Goal: Task Accomplishment & Management: Complete application form

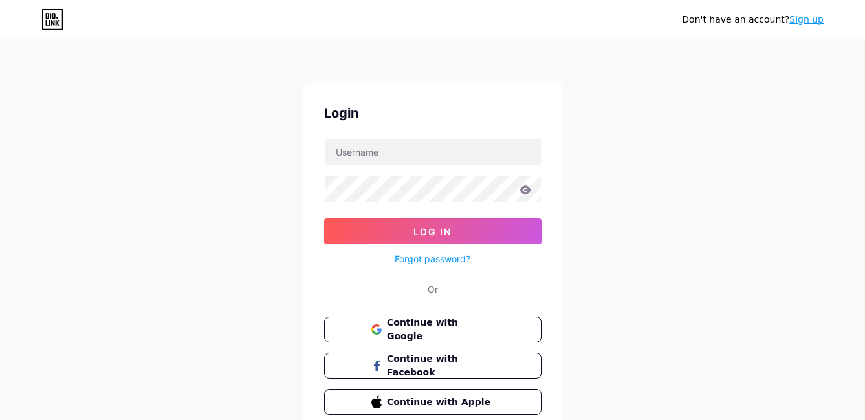
scroll to position [56, 0]
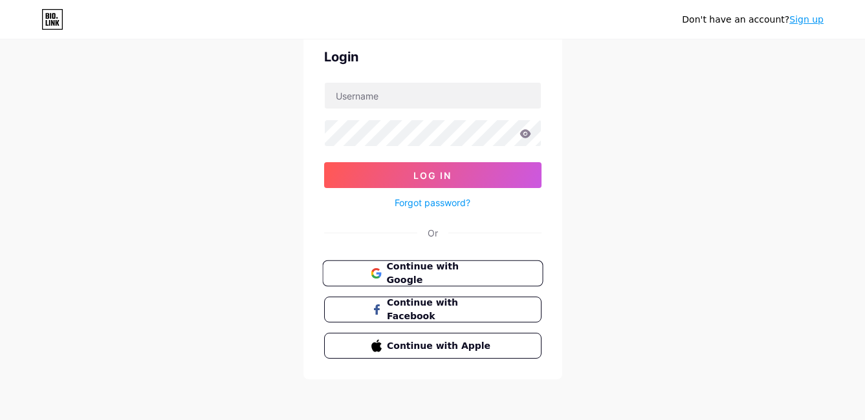
click at [415, 270] on span "Continue with Google" at bounding box center [440, 274] width 108 height 28
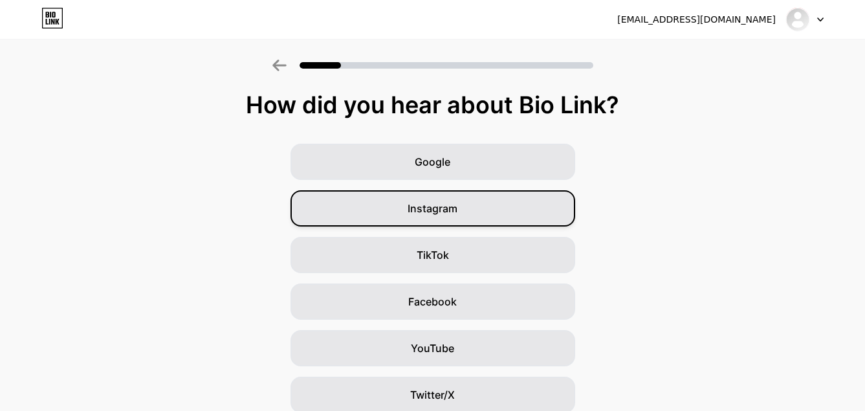
click at [430, 207] on span "Instagram" at bounding box center [432, 208] width 50 height 16
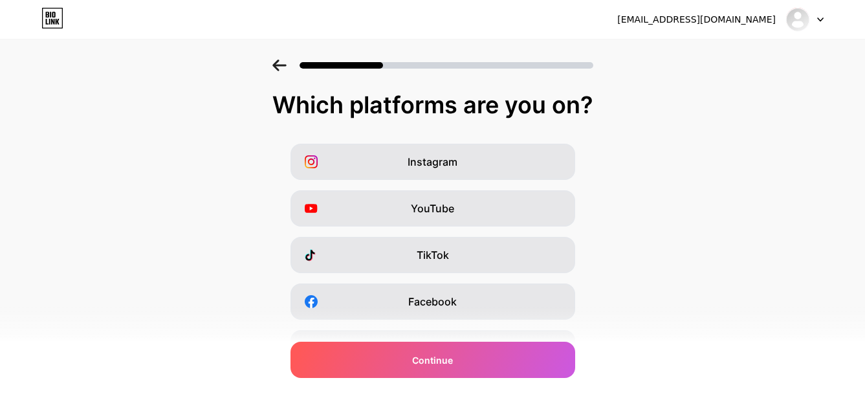
scroll to position [65, 0]
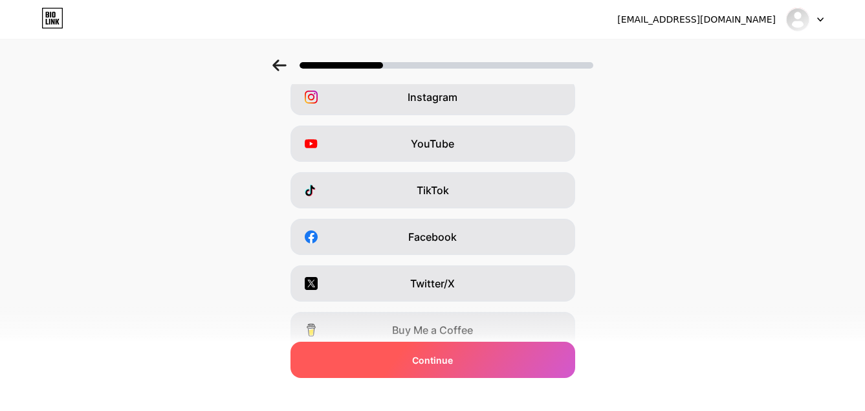
click at [438, 359] on span "Continue" at bounding box center [432, 360] width 41 height 14
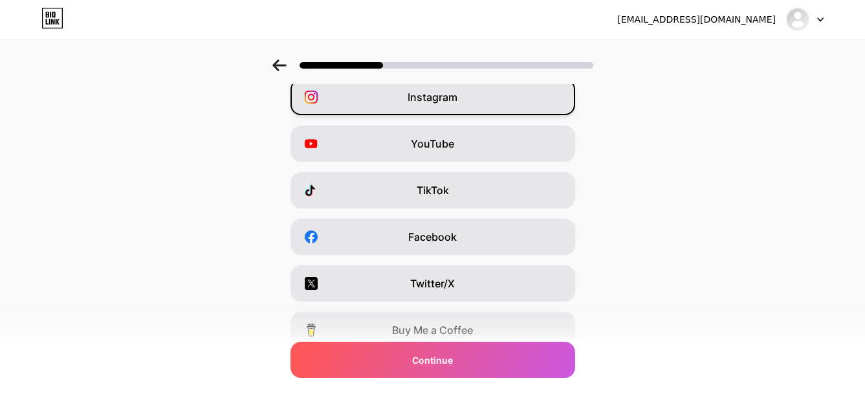
click at [431, 98] on span "Instagram" at bounding box center [432, 97] width 50 height 16
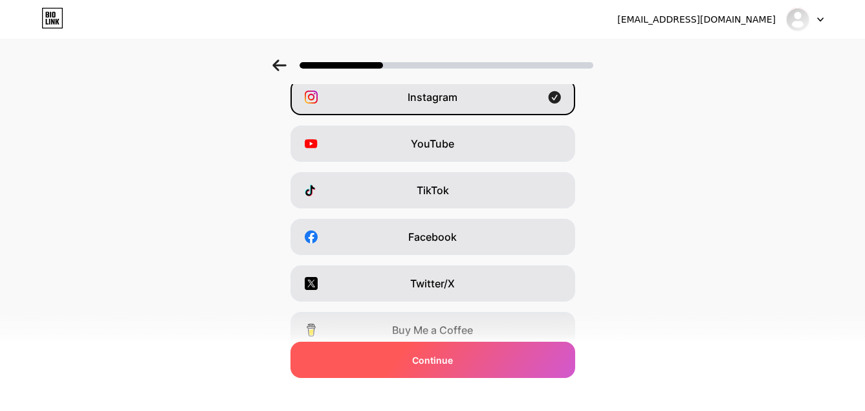
click at [435, 359] on span "Continue" at bounding box center [432, 360] width 41 height 14
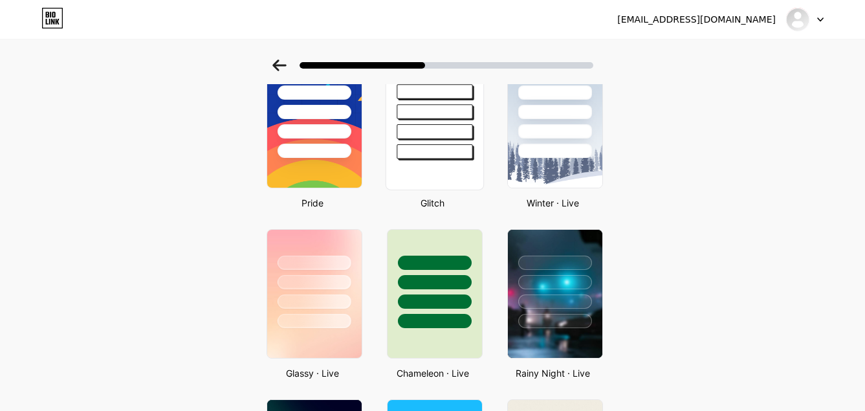
scroll to position [194, 0]
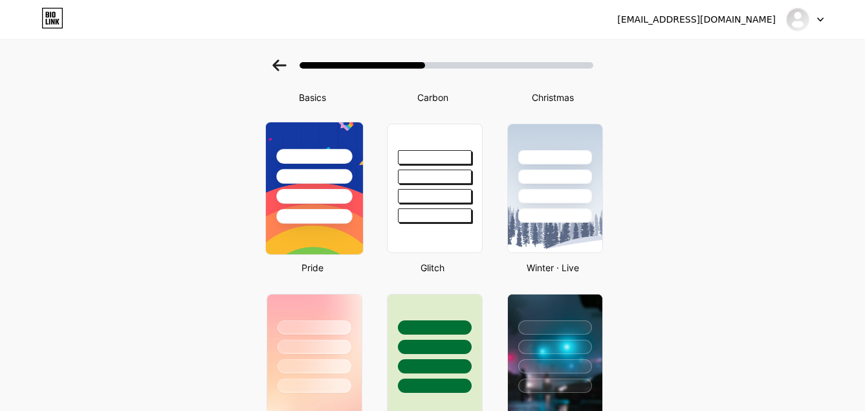
click at [307, 191] on div at bounding box center [314, 196] width 76 height 15
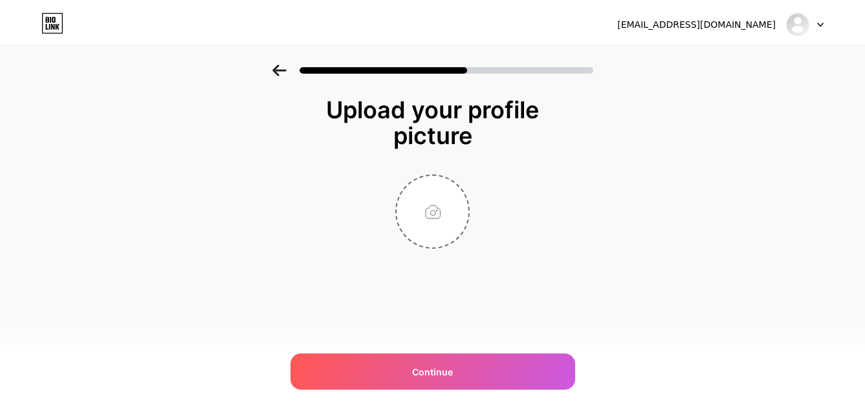
scroll to position [0, 0]
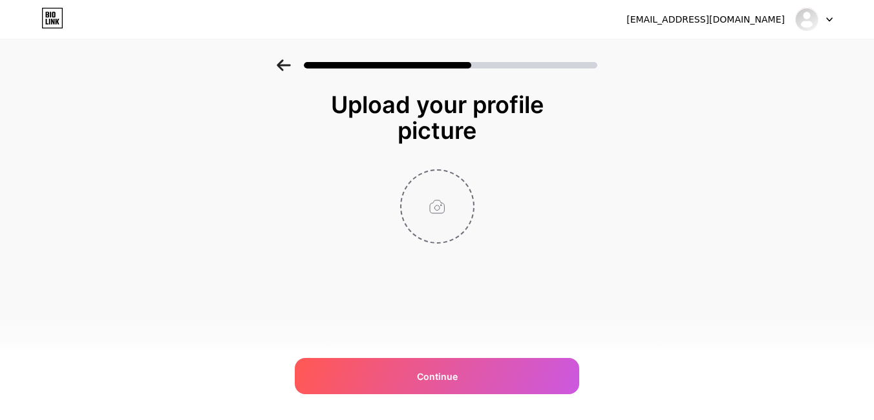
click at [438, 204] on input "file" at bounding box center [438, 207] width 72 height 72
type input "C:\fakepath\z6969807418659_614b7e282252c61b821508de193c365f.jpg"
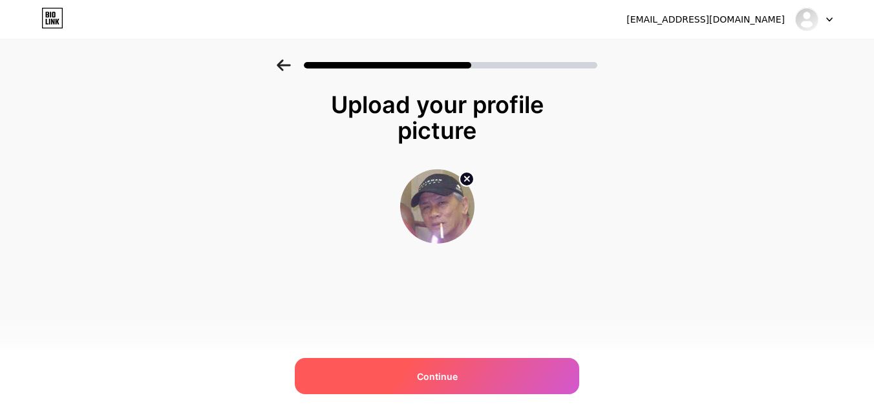
click at [442, 377] on span "Continue" at bounding box center [437, 377] width 41 height 14
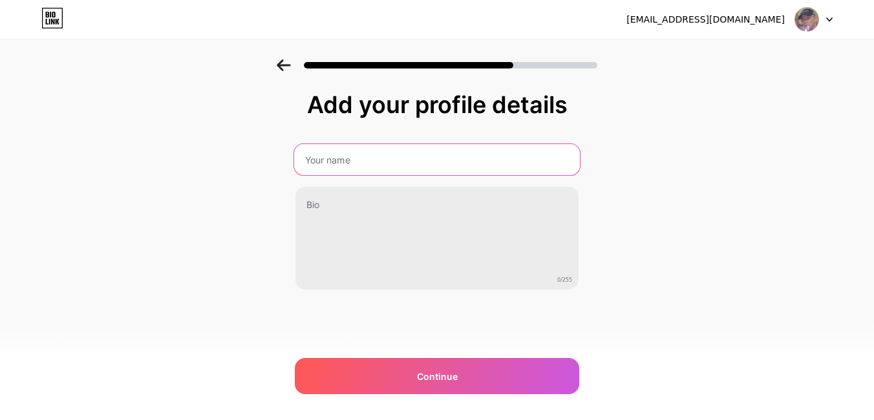
click at [341, 158] on input "text" at bounding box center [437, 159] width 286 height 31
type input "Zhivago"
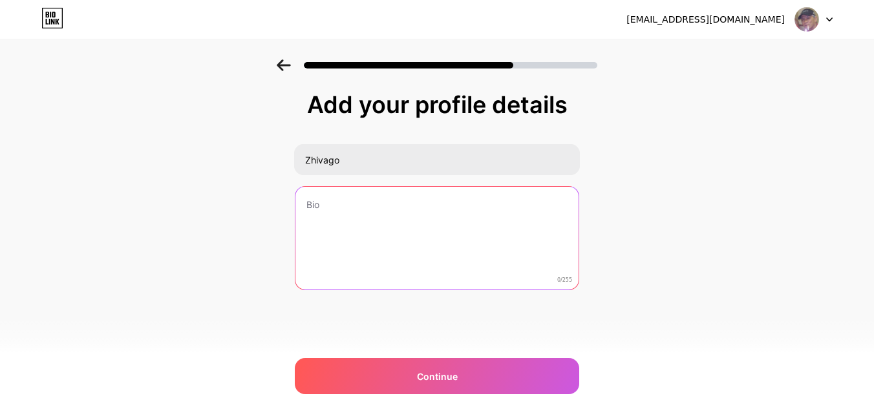
click at [379, 219] on textarea at bounding box center [437, 239] width 283 height 104
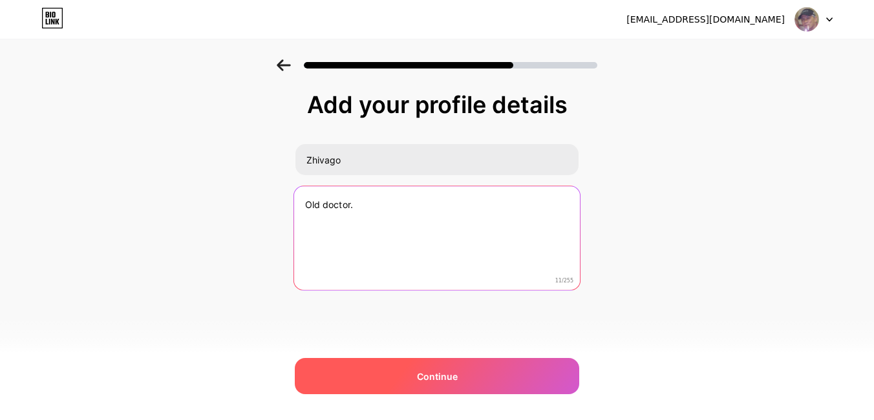
type textarea "Old doctor."
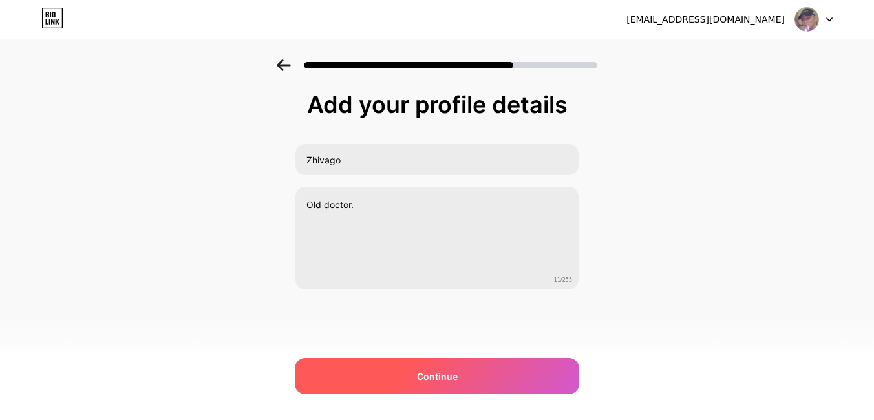
click at [438, 369] on div "Continue" at bounding box center [437, 376] width 285 height 36
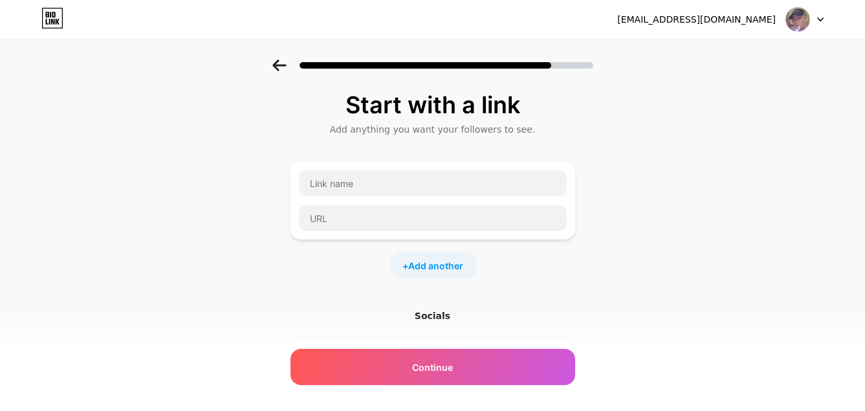
click at [438, 369] on span "Continue" at bounding box center [432, 367] width 41 height 14
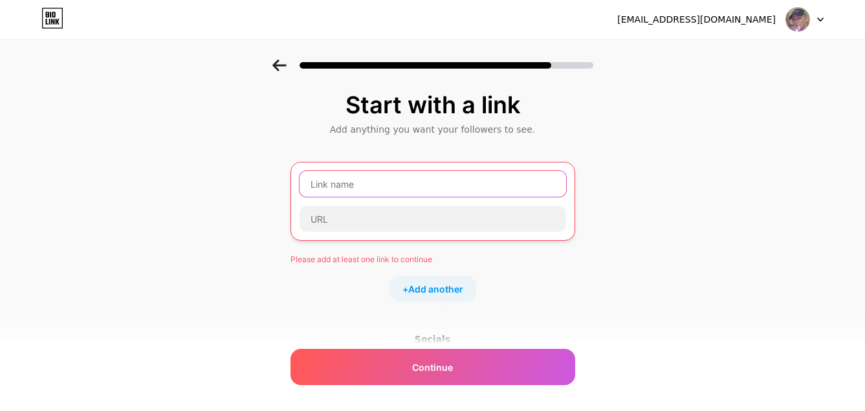
click at [326, 182] on input "text" at bounding box center [432, 184] width 266 height 26
click at [316, 186] on input "text" at bounding box center [432, 184] width 266 height 26
paste input "[URL][DOMAIN_NAME]"
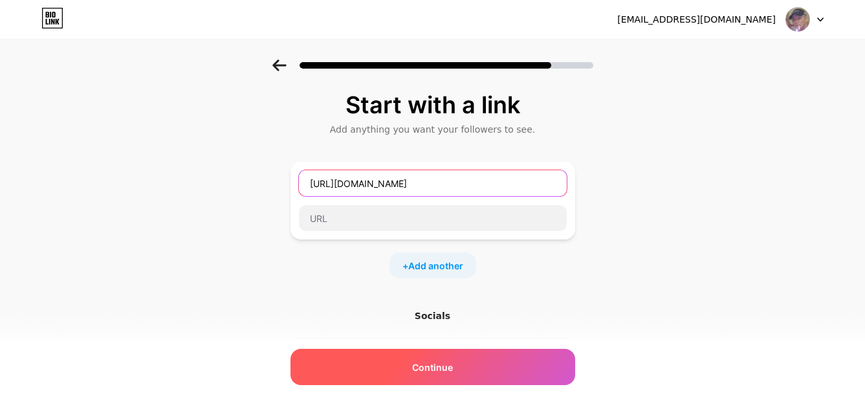
type input "[URL][DOMAIN_NAME]"
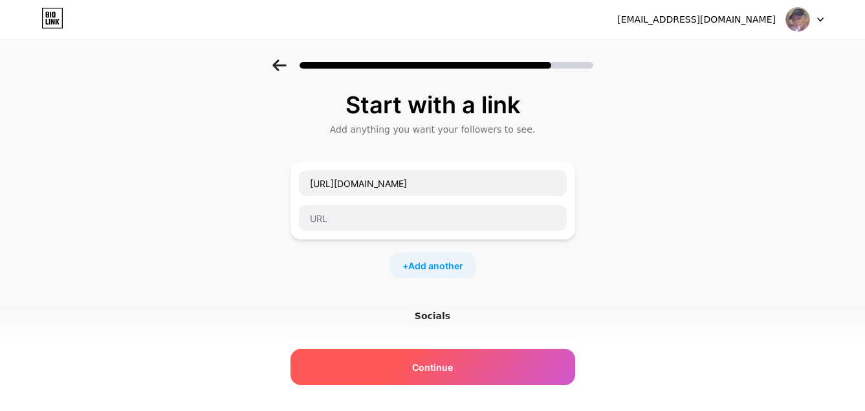
click at [449, 369] on span "Continue" at bounding box center [432, 367] width 41 height 14
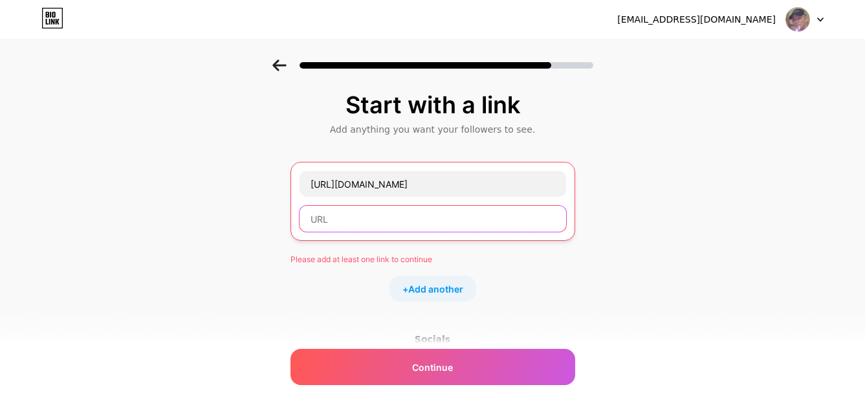
click at [320, 221] on input "text" at bounding box center [432, 219] width 266 height 26
paste input "[URL][DOMAIN_NAME]"
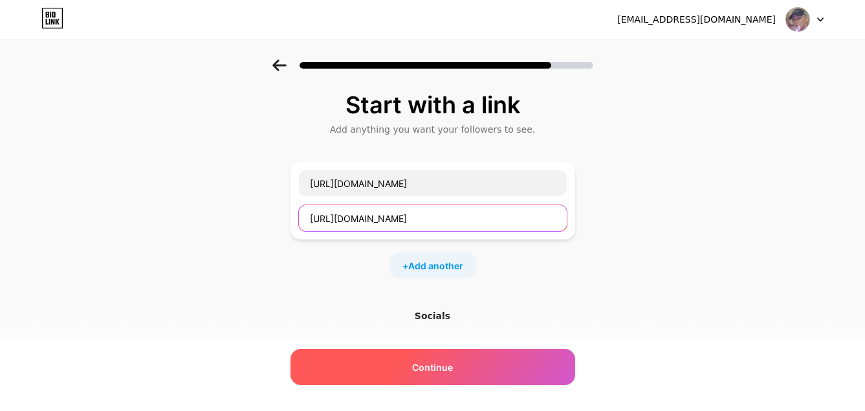
type input "[URL][DOMAIN_NAME]"
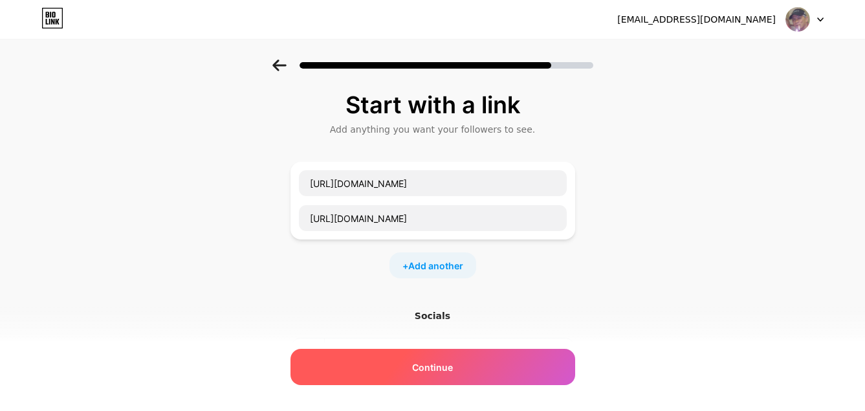
click at [433, 371] on span "Continue" at bounding box center [432, 367] width 41 height 14
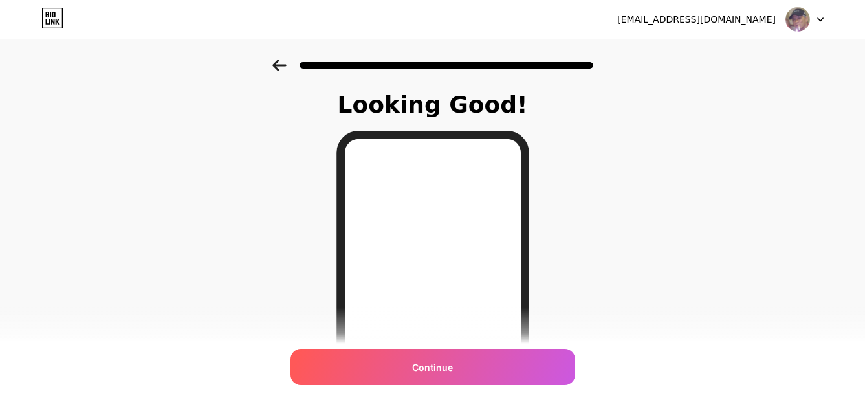
click at [436, 369] on span "Continue" at bounding box center [432, 367] width 41 height 14
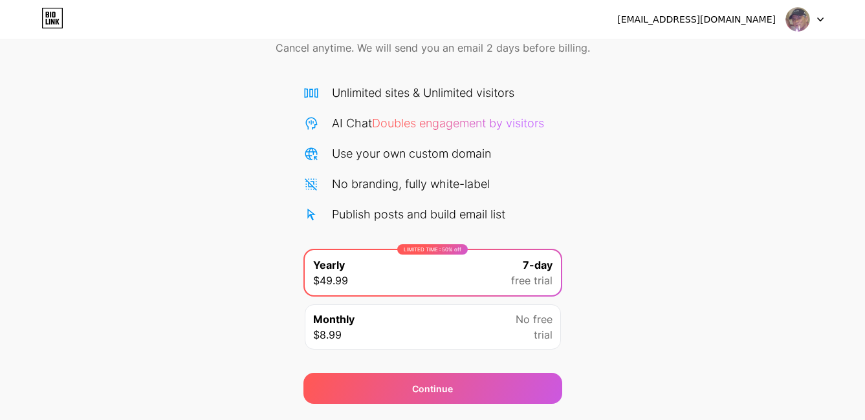
scroll to position [100, 0]
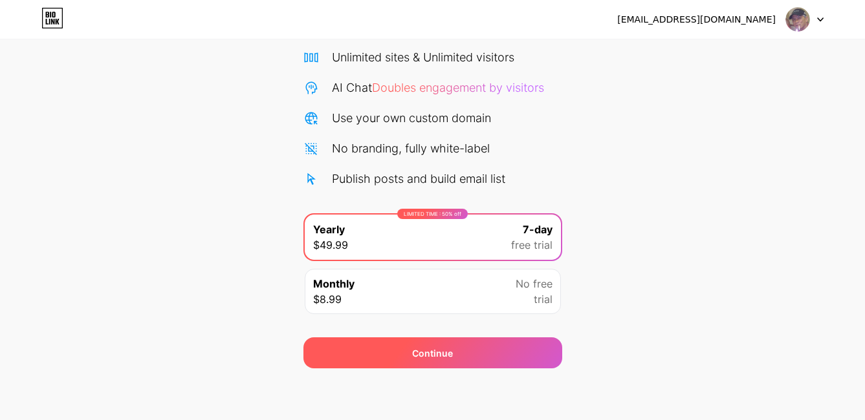
click at [438, 350] on div "Continue" at bounding box center [432, 354] width 41 height 14
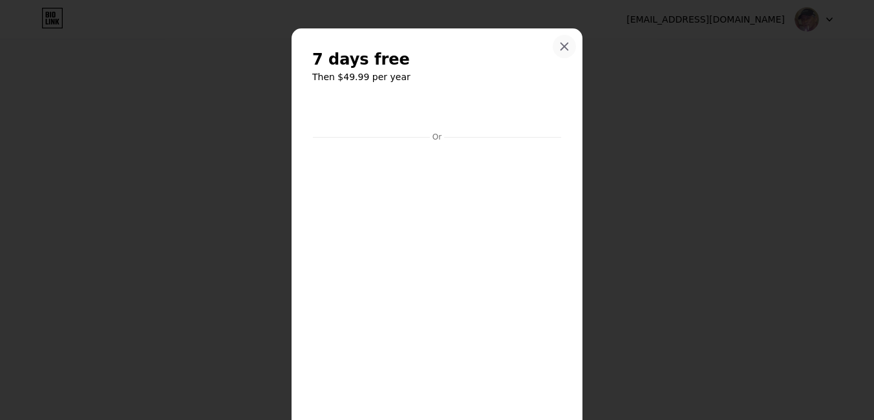
click at [561, 44] on icon at bounding box center [564, 46] width 7 height 7
